Goal: Task Accomplishment & Management: Manage account settings

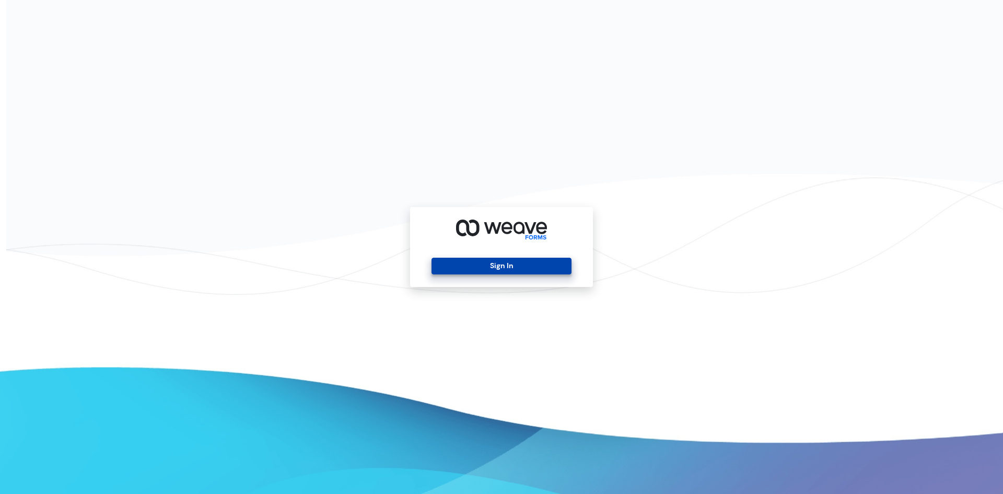
drag, startPoint x: 483, startPoint y: 259, endPoint x: 482, endPoint y: 264, distance: 5.2
click at [483, 261] on button "Sign In" at bounding box center [500, 265] width 139 height 17
